Goal: Browse casually: Explore the website without a specific task or goal

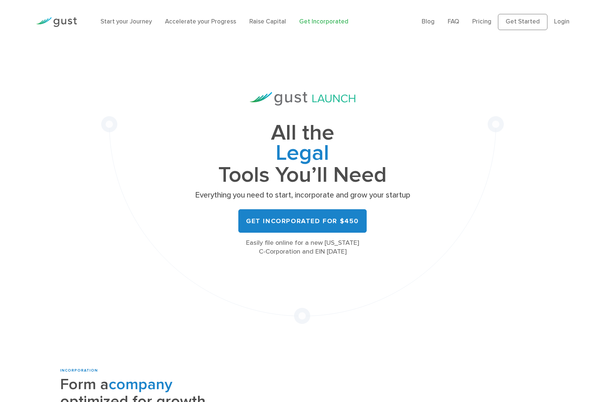
click at [307, 142] on h1 "All the Legal Cap Table Fundraising Governance Tools You’ll Need" at bounding box center [302, 154] width 220 height 62
click at [305, 209] on span "Governance" at bounding box center [302, 220] width 220 height 22
click at [305, 155] on div "Legal Cap Table Fundraising Governance" at bounding box center [302, 154] width 220 height 22
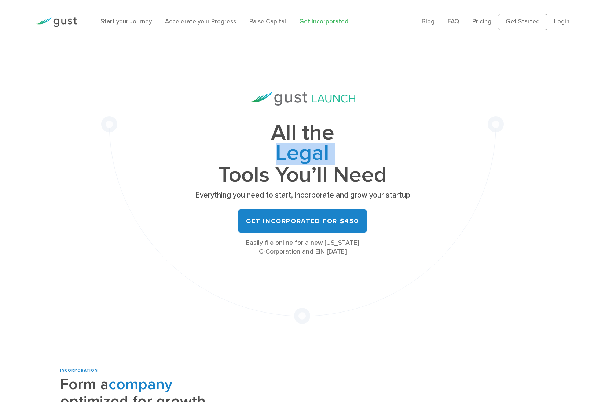
click at [305, 155] on span "Legal" at bounding box center [302, 154] width 220 height 22
click at [370, 175] on h1 "All the Legal Cap Table Fundraising Governance Tools You’ll Need" at bounding box center [302, 154] width 220 height 62
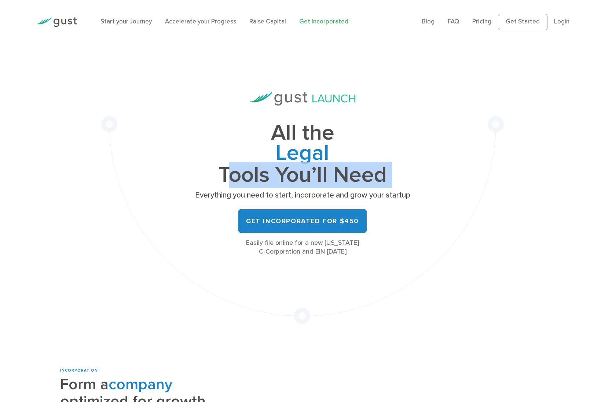
drag, startPoint x: 370, startPoint y: 175, endPoint x: 405, endPoint y: 174, distance: 35.6
click at [370, 175] on h1 "All the Legal Cap Table Fundraising Governance Tools You’ll Need" at bounding box center [302, 154] width 220 height 62
drag, startPoint x: 420, startPoint y: 174, endPoint x: 417, endPoint y: 158, distance: 16.5
click at [420, 174] on div "All the Legal Cap Table Fundraising Governance Tools You’ll Need Everything you…" at bounding box center [302, 184] width 403 height 280
click at [308, 102] on img at bounding box center [303, 99] width 106 height 14
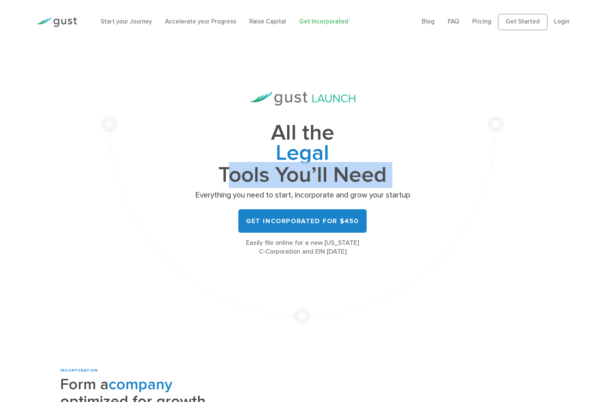
click at [308, 102] on img at bounding box center [303, 99] width 106 height 14
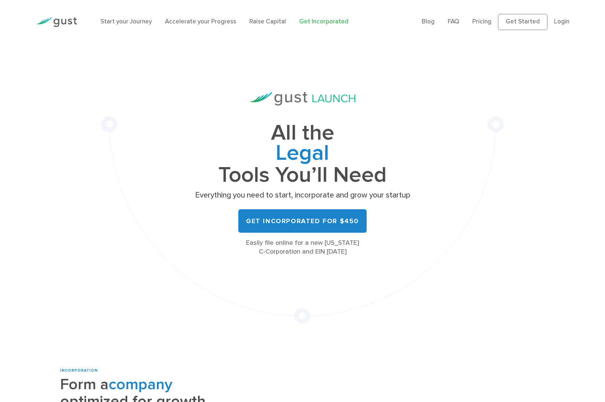
drag, startPoint x: 378, startPoint y: 174, endPoint x: 264, endPoint y: 121, distance: 125.5
click at [264, 121] on div "All the Legal Cap Table Fundraising Governance Tools You’ll Need Everything you…" at bounding box center [302, 174] width 220 height 164
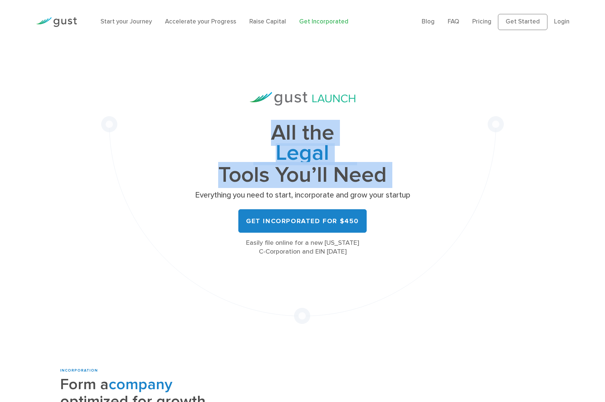
drag, startPoint x: 276, startPoint y: 127, endPoint x: 401, endPoint y: 185, distance: 137.7
click at [401, 185] on div "All the Legal Cap Table Fundraising Governance Tools You’ll Need Everything you…" at bounding box center [302, 174] width 220 height 164
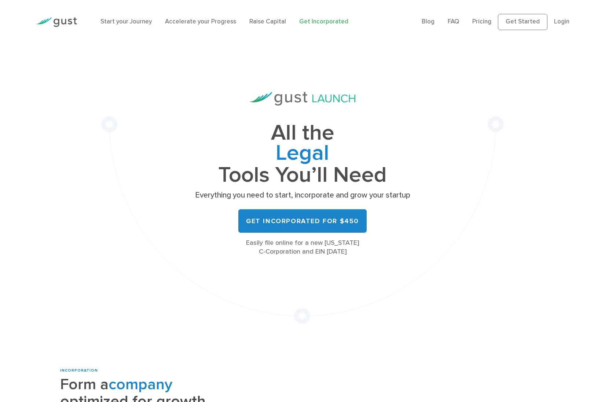
drag, startPoint x: 401, startPoint y: 185, endPoint x: 418, endPoint y: 199, distance: 22.2
click at [401, 185] on div "All the Legal Cap Table Fundraising Governance Tools You’ll Need Everything you…" at bounding box center [302, 174] width 220 height 164
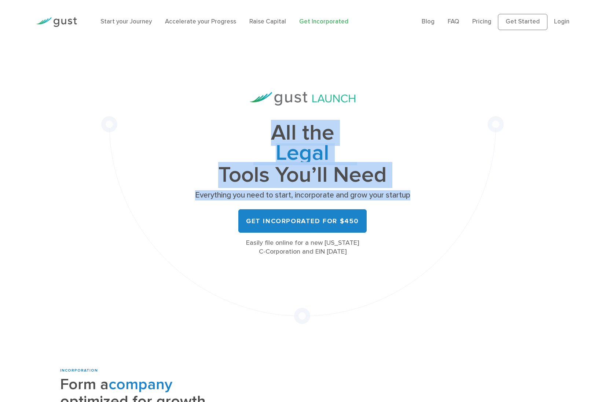
drag, startPoint x: 400, startPoint y: 198, endPoint x: 278, endPoint y: 136, distance: 136.7
click at [278, 136] on div "All the Legal Cap Table Fundraising Governance Tools You’ll Need Everything you…" at bounding box center [302, 184] width 403 height 280
click at [278, 136] on h1 "All the Legal Cap Table Fundraising Governance Tools You’ll Need" at bounding box center [302, 154] width 220 height 62
